Goal: Transaction & Acquisition: Purchase product/service

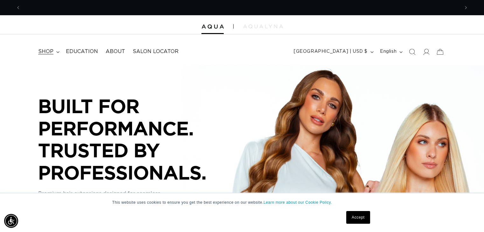
scroll to position [0, 878]
click at [47, 51] on span "shop" at bounding box center [45, 51] width 15 height 7
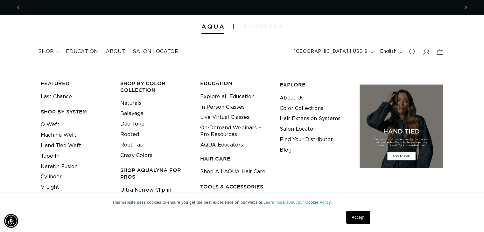
scroll to position [0, 0]
click at [356, 217] on link "Accept" at bounding box center [358, 217] width 24 height 13
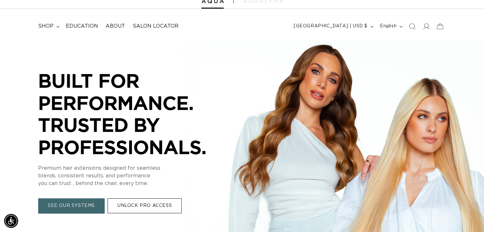
scroll to position [0, 878]
click at [119, 207] on link "UNLOCK PRO ACCESS" at bounding box center [145, 206] width 74 height 15
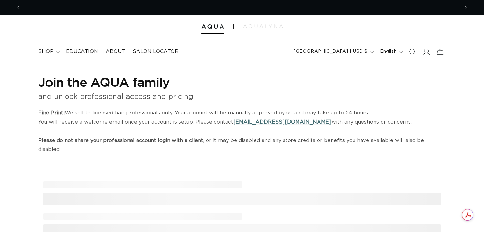
scroll to position [0, 439]
click at [428, 54] on icon at bounding box center [426, 51] width 7 height 7
select select "US"
select select "[GEOGRAPHIC_DATA]"
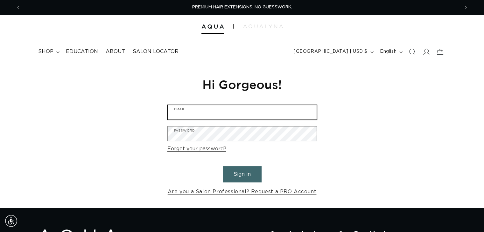
click at [241, 114] on input "Email" at bounding box center [242, 112] width 149 height 14
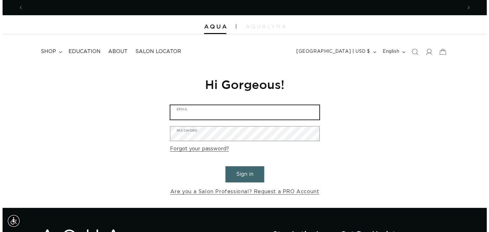
scroll to position [0, 439]
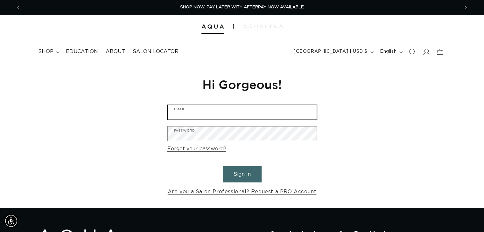
type input "[EMAIL_ADDRESS][DOMAIN_NAME]"
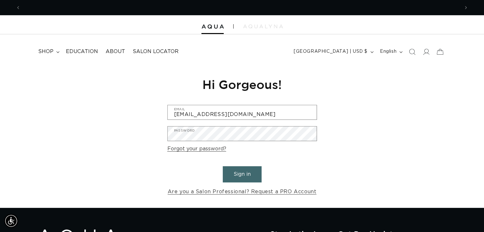
scroll to position [0, 0]
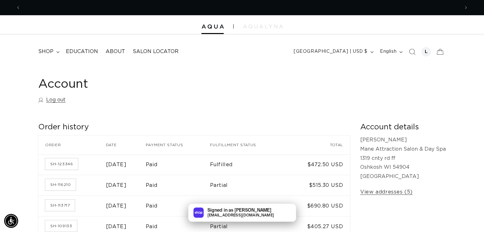
scroll to position [0, 439]
click at [48, 51] on span "shop" at bounding box center [45, 51] width 15 height 7
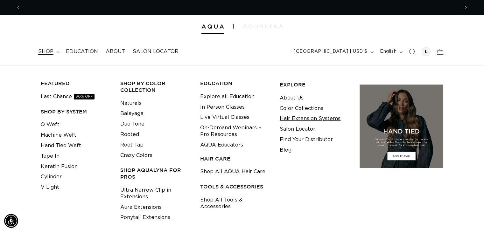
scroll to position [0, 878]
click at [294, 117] on link "Hair Extension Systems" at bounding box center [310, 119] width 61 height 11
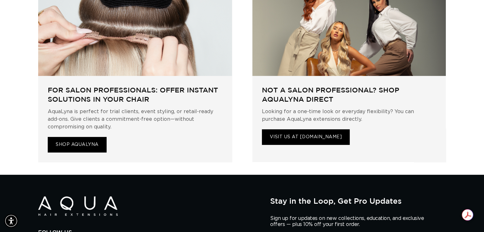
click at [84, 137] on link "SHOP AQUALYNA" at bounding box center [77, 145] width 59 height 16
